Goal: Book appointment/travel/reservation

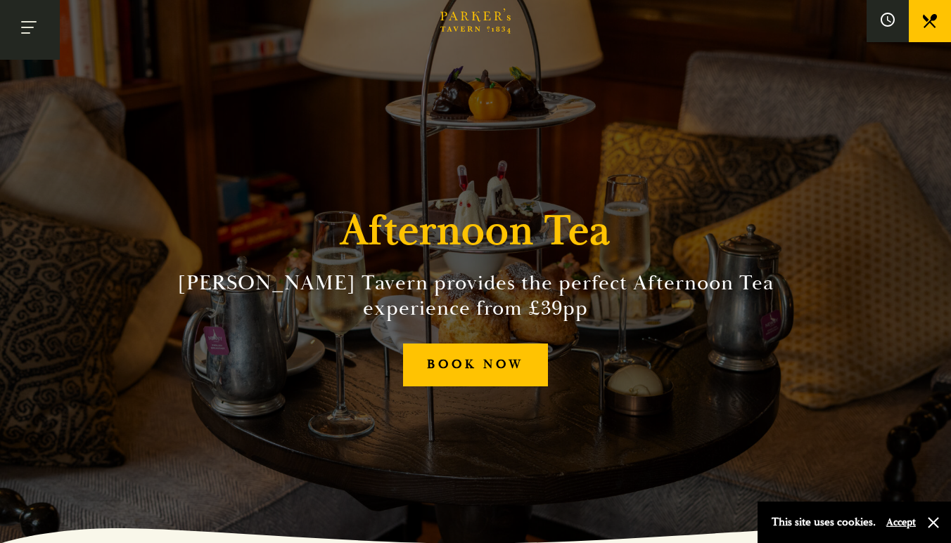
click at [22, 16] on button "Toggle navigation" at bounding box center [30, 30] width 60 height 60
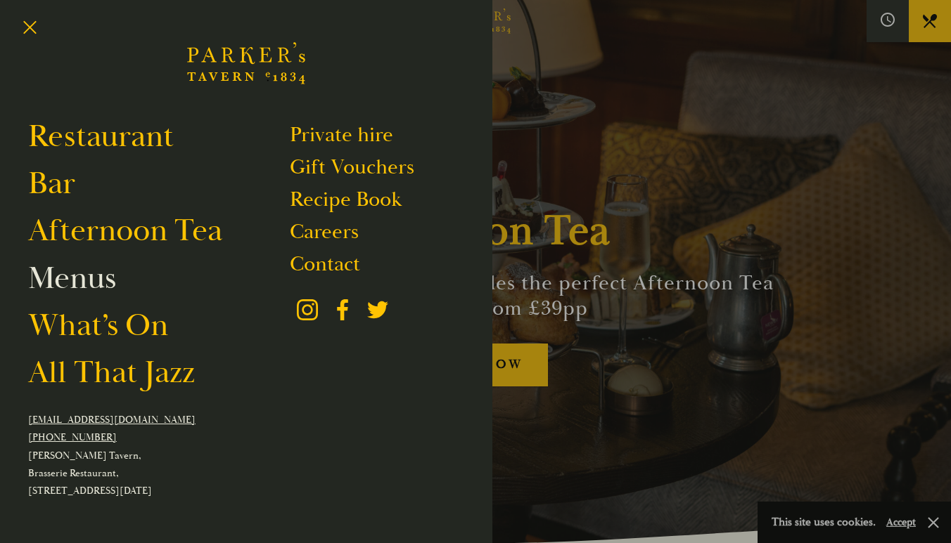
click at [92, 281] on link "Menus" at bounding box center [72, 278] width 88 height 39
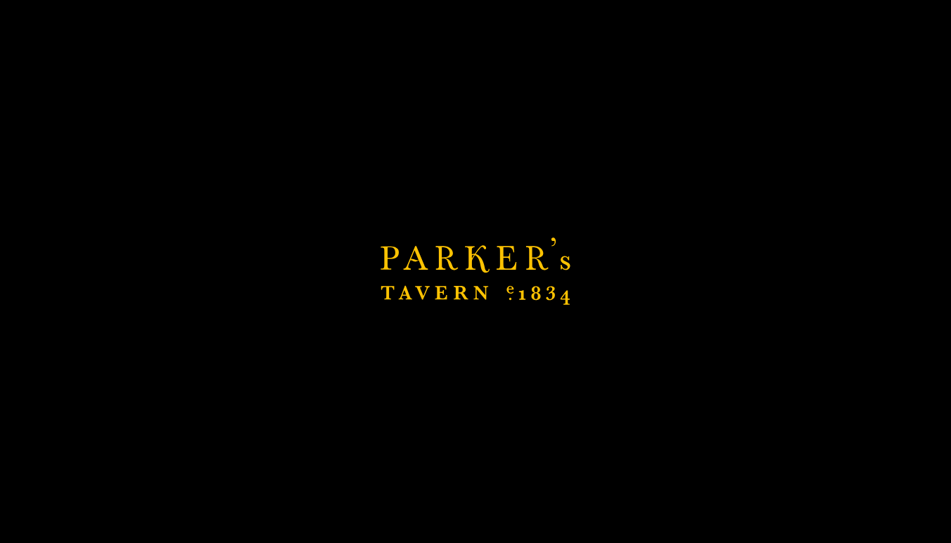
scroll to position [661, 0]
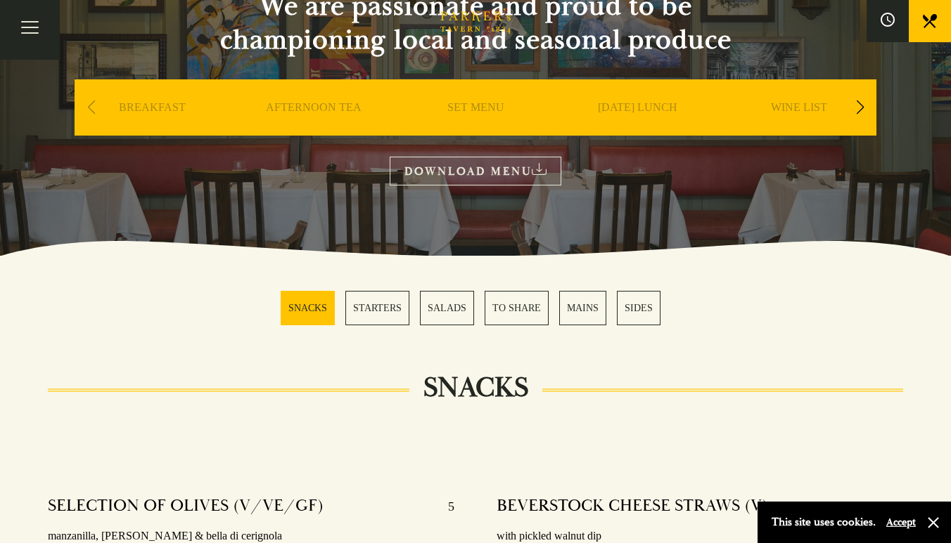
scroll to position [177, 0]
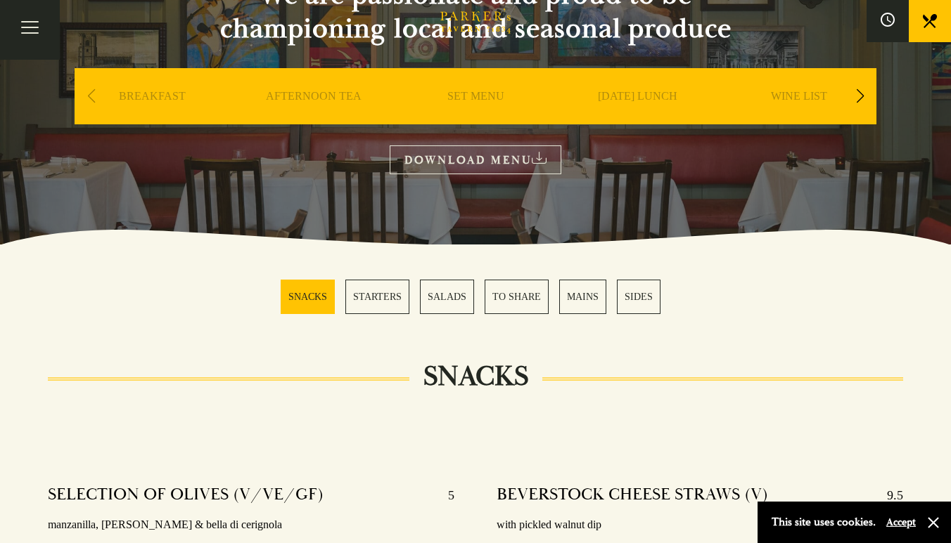
click at [570, 311] on link "MAINS" at bounding box center [582, 297] width 47 height 34
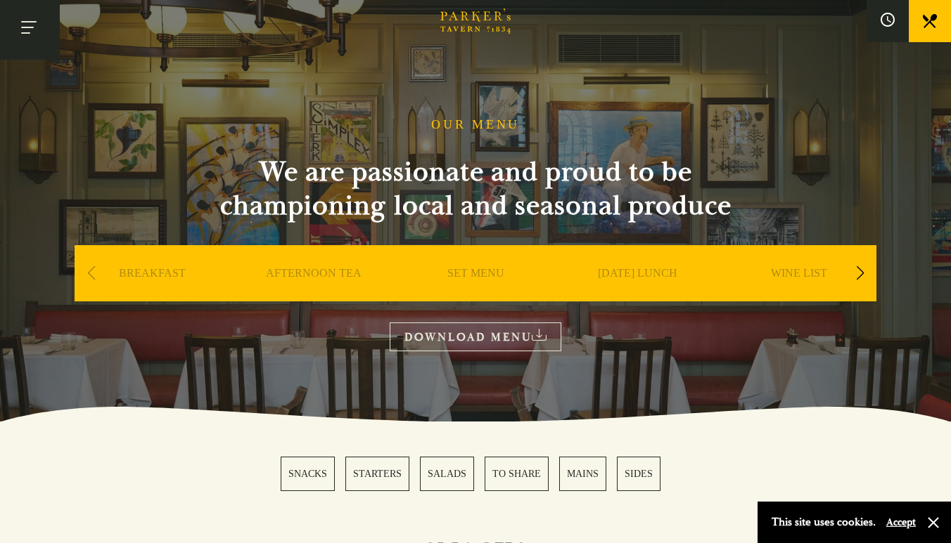
click at [24, 30] on button "Toggle navigation" at bounding box center [30, 30] width 60 height 60
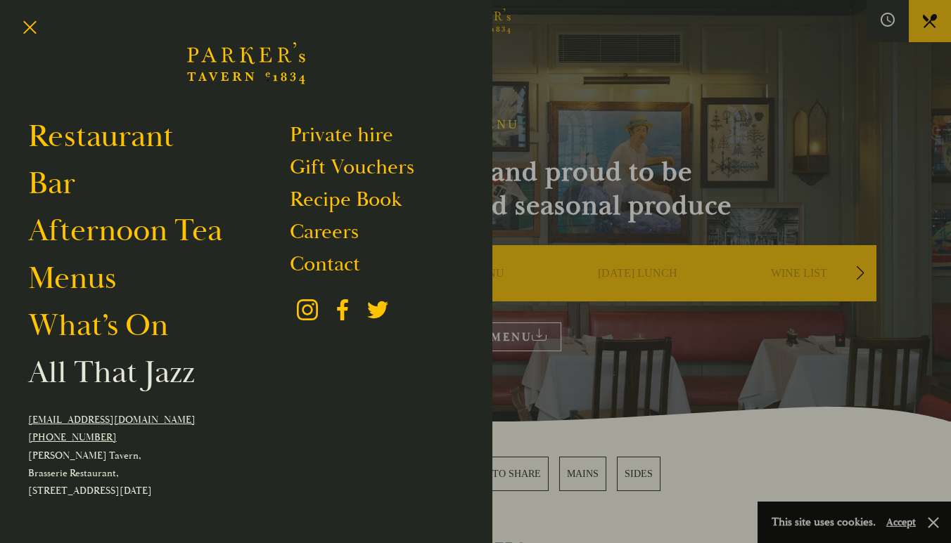
click at [126, 380] on link "All That Jazz" at bounding box center [111, 372] width 167 height 39
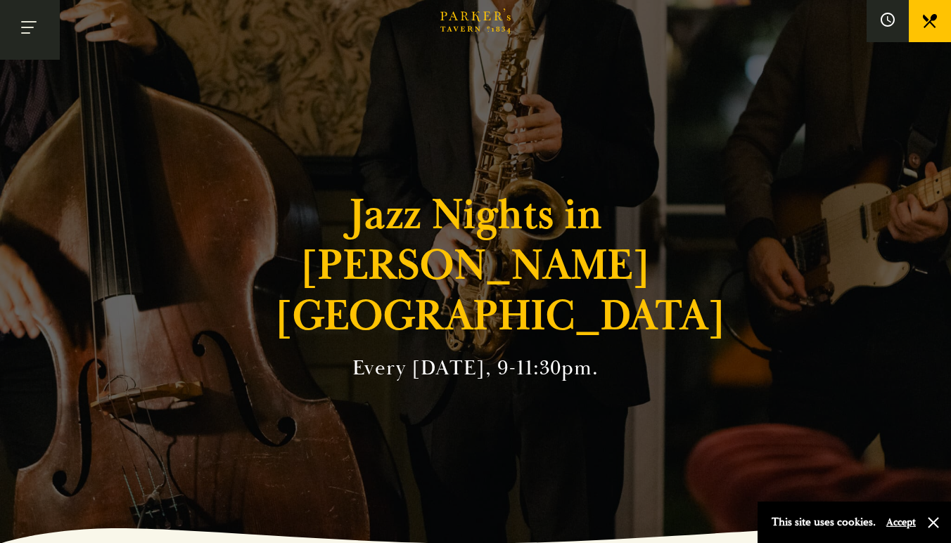
click at [32, 25] on button "Toggle navigation" at bounding box center [30, 30] width 60 height 60
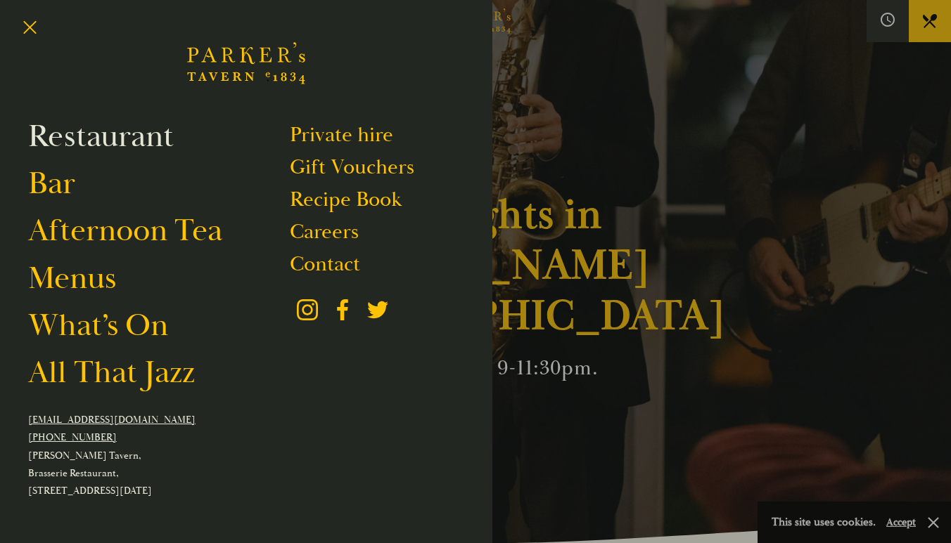
click at [111, 134] on link "Restaurant" at bounding box center [101, 136] width 146 height 39
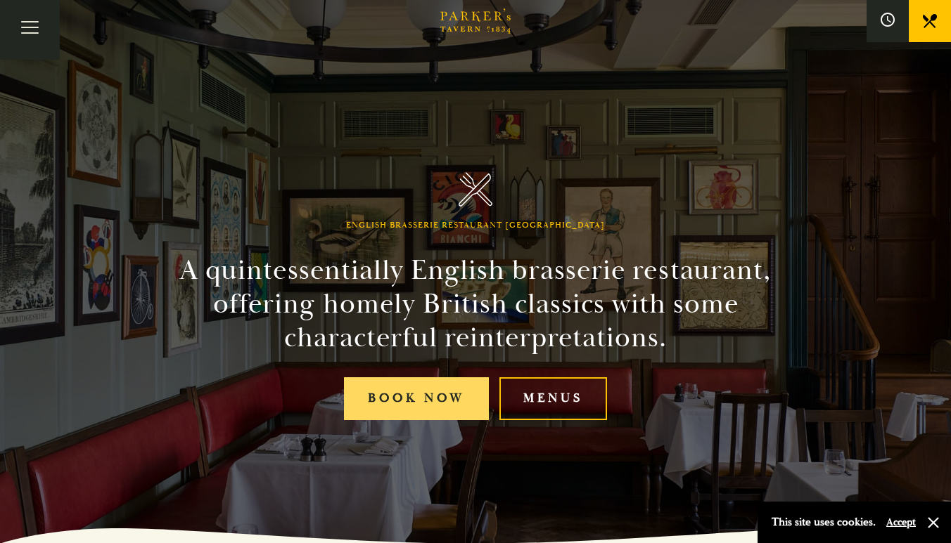
click at [387, 408] on link "Book Now" at bounding box center [416, 399] width 145 height 43
